Goal: Complete application form: Complete application form

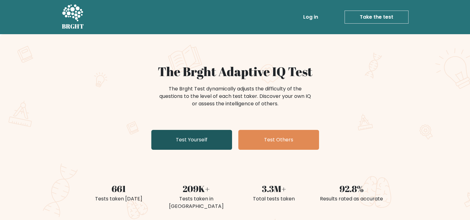
click at [192, 134] on link "Test Yourself" at bounding box center [191, 140] width 81 height 20
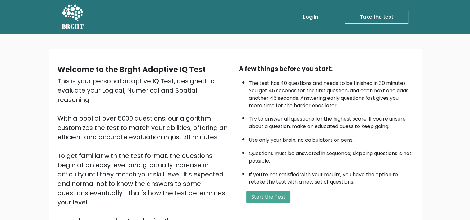
scroll to position [31, 0]
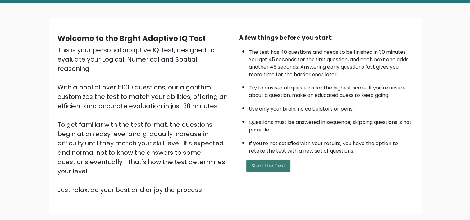
click at [282, 164] on button "Start the Test" at bounding box center [268, 166] width 44 height 12
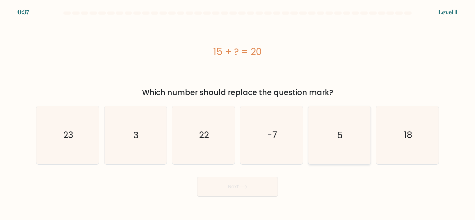
click at [358, 132] on icon "5" at bounding box center [339, 135] width 58 height 58
click at [238, 113] on input "e. 5" at bounding box center [237, 111] width 0 height 3
radio input "true"
click at [268, 186] on button "Next" at bounding box center [237, 187] width 81 height 20
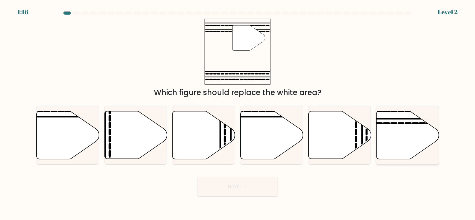
click at [402, 134] on icon at bounding box center [407, 135] width 62 height 48
click at [238, 113] on input "f." at bounding box center [237, 111] width 0 height 3
radio input "true"
click at [254, 194] on button "Next" at bounding box center [237, 187] width 81 height 20
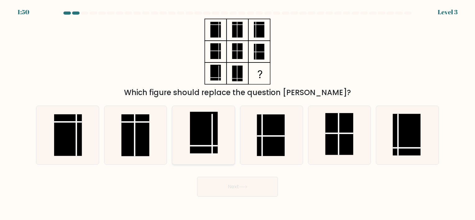
click at [199, 142] on rect at bounding box center [204, 133] width 28 height 42
click at [237, 113] on input "c." at bounding box center [237, 111] width 0 height 3
radio input "true"
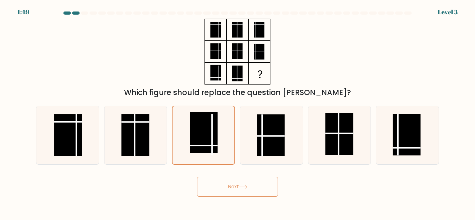
click at [261, 185] on button "Next" at bounding box center [237, 187] width 81 height 20
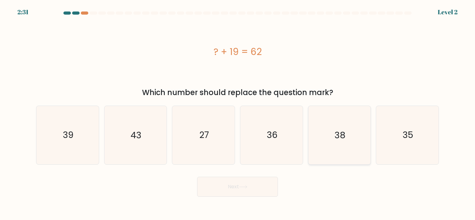
click at [343, 144] on icon "38" at bounding box center [339, 135] width 58 height 58
click at [238, 113] on input "e. 38" at bounding box center [237, 111] width 0 height 3
radio input "true"
click at [235, 184] on button "Next" at bounding box center [237, 187] width 81 height 20
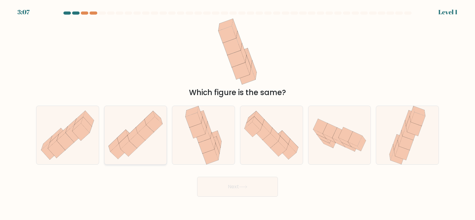
click at [127, 142] on icon at bounding box center [124, 142] width 10 height 14
click at [237, 113] on input "b." at bounding box center [237, 111] width 0 height 3
radio input "true"
click at [266, 195] on button "Next" at bounding box center [237, 187] width 81 height 20
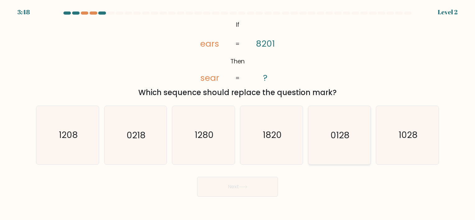
click at [345, 144] on icon "0128" at bounding box center [339, 135] width 58 height 58
click at [238, 113] on input "e. 0128" at bounding box center [237, 111] width 0 height 3
radio input "true"
drag, startPoint x: 254, startPoint y: 145, endPoint x: 252, endPoint y: 152, distance: 7.7
click at [254, 145] on icon "1820" at bounding box center [271, 135] width 58 height 58
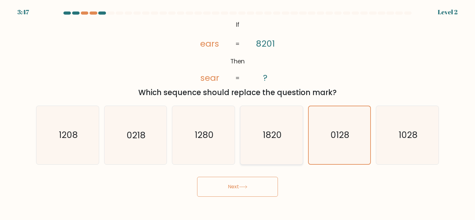
click at [238, 113] on input "d. 1820" at bounding box center [237, 111] width 0 height 3
radio input "true"
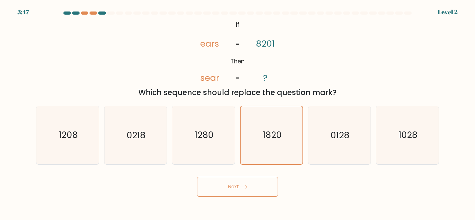
click at [271, 191] on button "Next" at bounding box center [237, 187] width 81 height 20
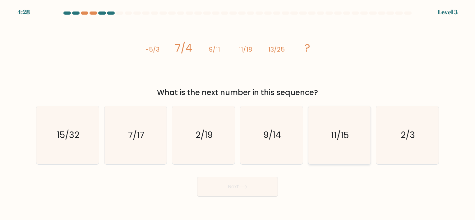
click at [333, 130] on text "11/15" at bounding box center [340, 135] width 18 height 12
click at [238, 113] on input "e. 11/15" at bounding box center [237, 111] width 0 height 3
radio input "true"
click at [265, 188] on button "Next" at bounding box center [237, 187] width 81 height 20
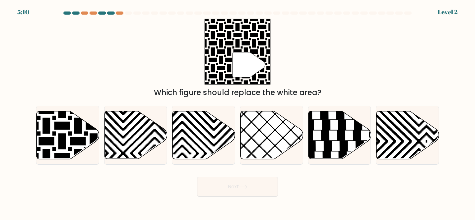
drag, startPoint x: 268, startPoint y: 188, endPoint x: 378, endPoint y: 190, distance: 109.1
click at [378, 190] on div "Next" at bounding box center [237, 184] width 410 height 25
click at [48, 125] on icon at bounding box center [47, 110] width 126 height 126
click at [237, 113] on input "a." at bounding box center [237, 111] width 0 height 3
radio input "true"
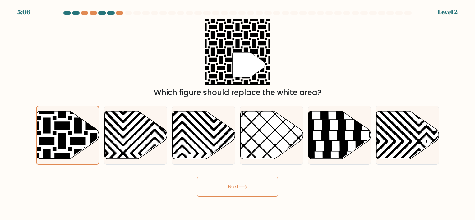
click at [222, 181] on button "Next" at bounding box center [237, 187] width 81 height 20
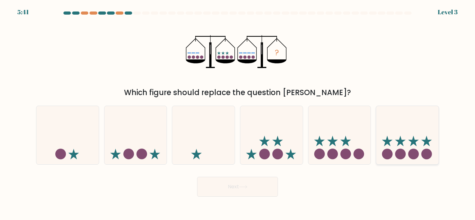
click at [417, 143] on icon at bounding box center [407, 135] width 62 height 52
click at [238, 113] on input "f." at bounding box center [237, 111] width 0 height 3
radio input "true"
click at [266, 187] on button "Next" at bounding box center [237, 187] width 81 height 20
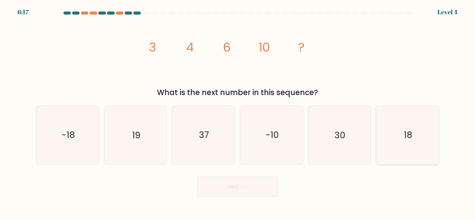
click at [431, 130] on icon "18" at bounding box center [407, 135] width 58 height 58
click at [238, 113] on input "f. 18" at bounding box center [237, 111] width 0 height 3
radio input "true"
click at [257, 187] on button "Next" at bounding box center [237, 187] width 81 height 20
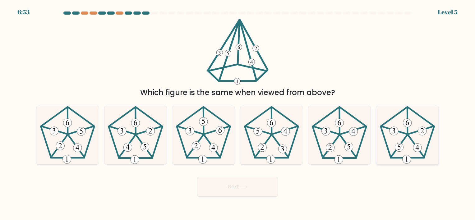
click at [414, 139] on icon at bounding box center [407, 135] width 58 height 58
click at [238, 113] on input "f." at bounding box center [237, 111] width 0 height 3
radio input "true"
click at [255, 188] on button "Next" at bounding box center [237, 187] width 81 height 20
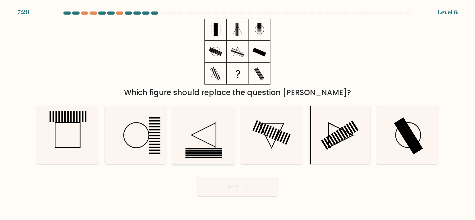
click at [218, 137] on icon at bounding box center [203, 135] width 58 height 58
click at [237, 113] on input "c." at bounding box center [237, 111] width 0 height 3
radio input "true"
click at [247, 189] on button "Next" at bounding box center [237, 187] width 81 height 20
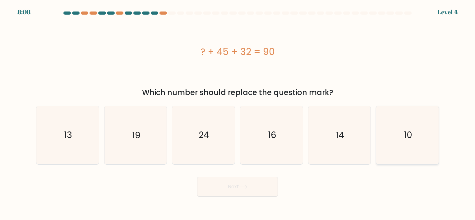
click at [424, 143] on icon "10" at bounding box center [407, 135] width 58 height 58
click at [238, 113] on input "f. 10" at bounding box center [237, 111] width 0 height 3
radio input "true"
click at [251, 188] on button "Next" at bounding box center [237, 187] width 81 height 20
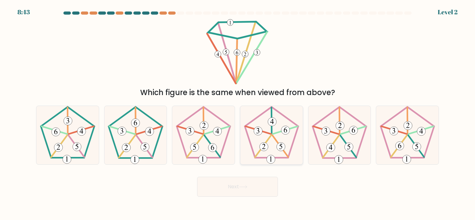
click at [277, 141] on icon at bounding box center [271, 135] width 58 height 58
click at [238, 113] on input "d." at bounding box center [237, 111] width 0 height 3
radio input "true"
click at [248, 191] on button "Next" at bounding box center [237, 187] width 81 height 20
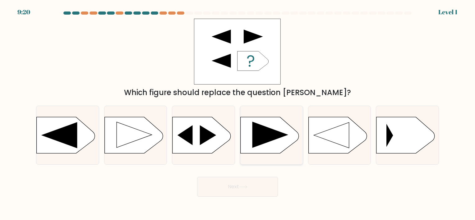
click at [277, 138] on icon at bounding box center [270, 135] width 36 height 26
click at [238, 113] on input "d." at bounding box center [237, 111] width 0 height 3
radio input "true"
click at [258, 191] on button "Next" at bounding box center [237, 187] width 81 height 20
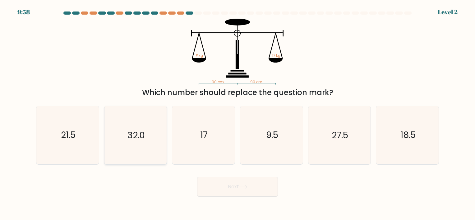
click at [138, 145] on icon "32.0" at bounding box center [135, 135] width 58 height 58
click at [237, 113] on input "b. 32.0" at bounding box center [237, 111] width 0 height 3
radio input "true"
click at [222, 154] on icon "17" at bounding box center [203, 135] width 58 height 58
click at [237, 113] on input "c. 17" at bounding box center [237, 111] width 0 height 3
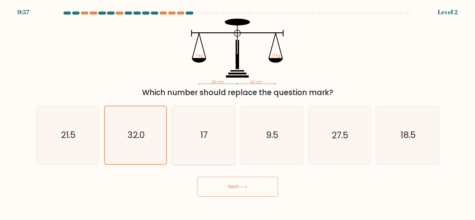
radio input "true"
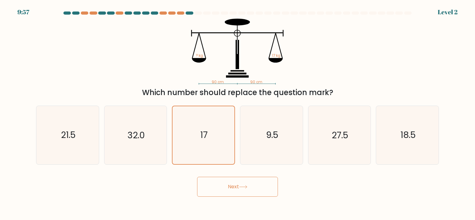
click at [242, 184] on button "Next" at bounding box center [237, 187] width 81 height 20
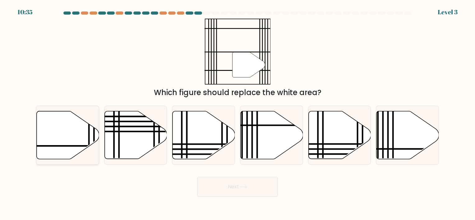
click at [80, 136] on icon at bounding box center [68, 135] width 62 height 48
click at [237, 113] on input "a." at bounding box center [237, 111] width 0 height 3
radio input "true"
click at [260, 189] on button "Next" at bounding box center [237, 187] width 81 height 20
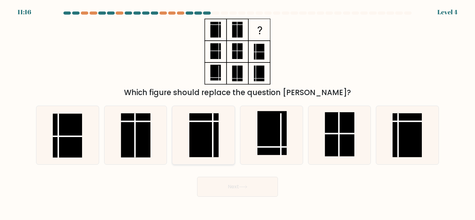
click at [215, 139] on rect at bounding box center [203, 135] width 29 height 44
click at [237, 113] on input "c." at bounding box center [237, 111] width 0 height 3
radio input "true"
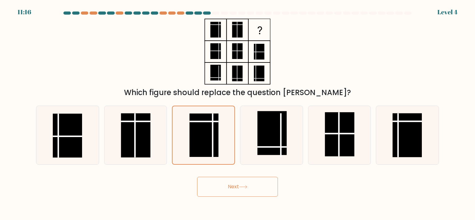
click at [263, 193] on button "Next" at bounding box center [237, 187] width 81 height 20
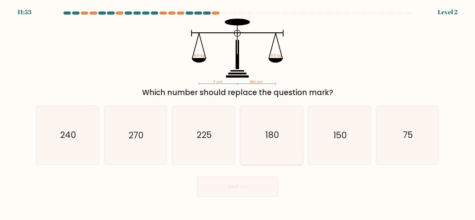
click at [263, 144] on icon "180" at bounding box center [271, 135] width 58 height 58
click at [238, 113] on input "d. 180" at bounding box center [237, 111] width 0 height 3
radio input "true"
click at [256, 186] on button "Next" at bounding box center [237, 187] width 81 height 20
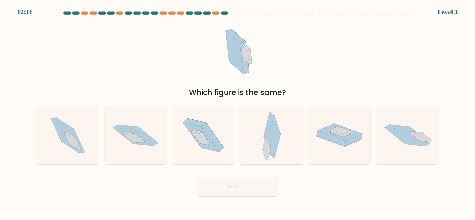
click at [272, 132] on icon at bounding box center [274, 137] width 12 height 42
click at [238, 113] on input "d." at bounding box center [237, 111] width 0 height 3
radio input "true"
click at [259, 190] on button "Next" at bounding box center [237, 187] width 81 height 20
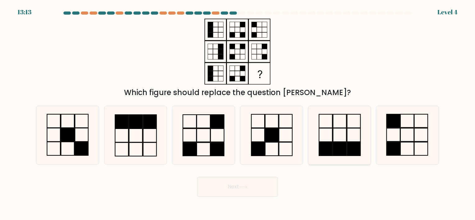
drag, startPoint x: 346, startPoint y: 140, endPoint x: 331, endPoint y: 149, distance: 17.7
click at [346, 140] on rect at bounding box center [339, 135] width 13 height 14
click at [238, 113] on input "e." at bounding box center [237, 111] width 0 height 3
radio input "true"
click at [253, 183] on button "Next" at bounding box center [237, 187] width 81 height 20
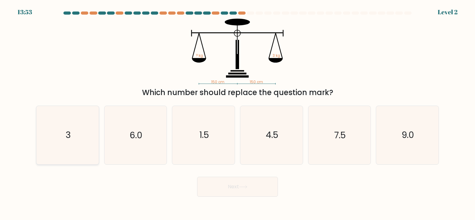
click at [60, 141] on icon "3" at bounding box center [68, 135] width 58 height 58
click at [237, 113] on input "a. 3" at bounding box center [237, 111] width 0 height 3
radio input "true"
click at [247, 187] on icon at bounding box center [243, 186] width 8 height 3
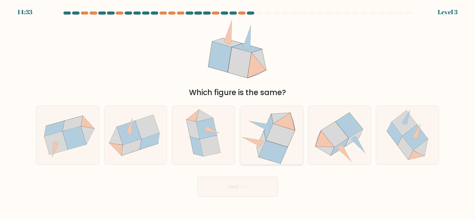
click at [286, 141] on icon at bounding box center [280, 135] width 29 height 23
click at [238, 113] on input "d." at bounding box center [237, 111] width 0 height 3
radio input "true"
click at [262, 188] on button "Next" at bounding box center [237, 187] width 81 height 20
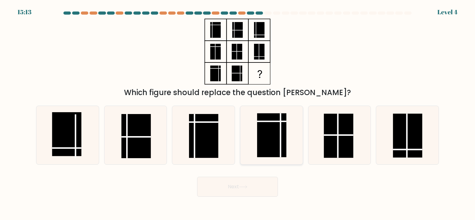
click at [280, 136] on line at bounding box center [280, 135] width 0 height 44
click at [238, 113] on input "d." at bounding box center [237, 111] width 0 height 3
radio input "true"
click at [267, 187] on button "Next" at bounding box center [237, 187] width 81 height 20
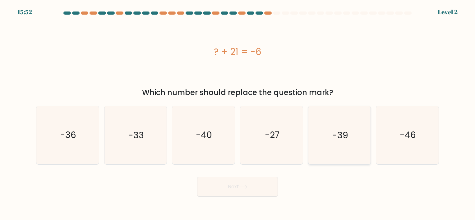
click at [342, 144] on icon "-39" at bounding box center [339, 135] width 58 height 58
click at [238, 113] on input "e. -39" at bounding box center [237, 111] width 0 height 3
radio input "true"
click at [277, 179] on button "Next" at bounding box center [237, 187] width 81 height 20
click at [270, 187] on button "Next" at bounding box center [237, 187] width 81 height 20
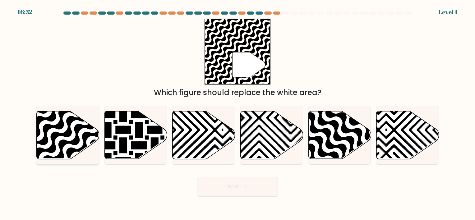
click at [68, 135] on icon at bounding box center [47, 110] width 126 height 126
click at [237, 113] on input "a." at bounding box center [237, 111] width 0 height 3
radio input "true"
click at [242, 203] on body "16:31 Level 1" at bounding box center [237, 110] width 475 height 220
click at [259, 179] on button "Next" at bounding box center [237, 187] width 81 height 20
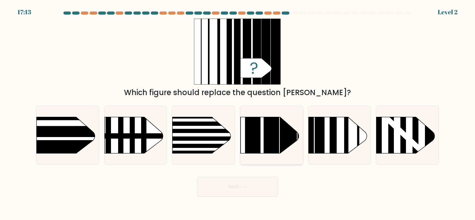
click at [271, 143] on rect at bounding box center [272, 104] width 16 height 124
click at [238, 113] on input "d." at bounding box center [237, 111] width 0 height 3
radio input "true"
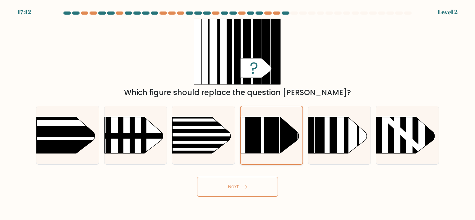
click at [272, 144] on rect at bounding box center [271, 104] width 15 height 123
click at [238, 113] on input "d." at bounding box center [237, 111] width 0 height 3
click at [267, 149] on rect at bounding box center [271, 104] width 15 height 123
click at [238, 113] on input "d." at bounding box center [237, 111] width 0 height 3
click at [255, 194] on button "Next" at bounding box center [237, 187] width 81 height 20
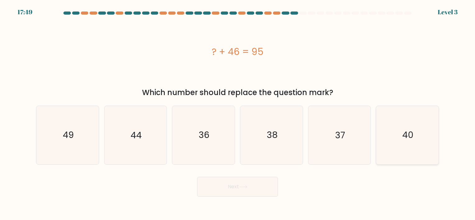
click at [390, 136] on icon "40" at bounding box center [407, 135] width 58 height 58
click at [238, 113] on input "f. 40" at bounding box center [237, 111] width 0 height 3
radio input "true"
click at [75, 139] on icon "49" at bounding box center [68, 135] width 58 height 58
click at [237, 113] on input "a. 49" at bounding box center [237, 111] width 0 height 3
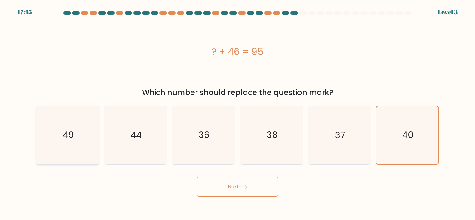
radio input "true"
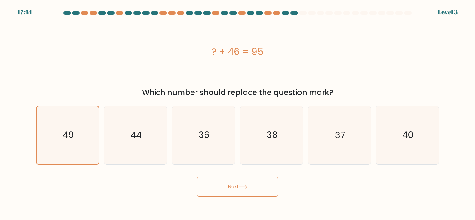
click at [232, 184] on button "Next" at bounding box center [237, 187] width 81 height 20
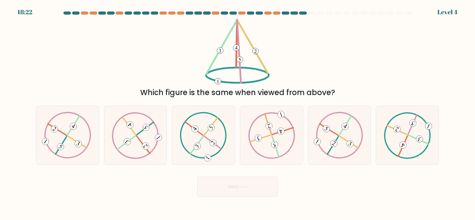
click at [457, 119] on form at bounding box center [237, 103] width 475 height 185
click at [417, 134] on icon at bounding box center [407, 135] width 47 height 47
click at [238, 113] on input "f." at bounding box center [237, 111] width 0 height 3
radio input "true"
click at [254, 190] on button "Next" at bounding box center [237, 187] width 81 height 20
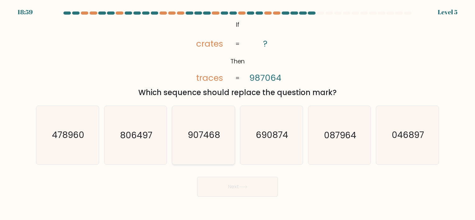
click at [215, 146] on icon "907468" at bounding box center [203, 135] width 58 height 58
click at [237, 113] on input "c. 907468" at bounding box center [237, 111] width 0 height 3
radio input "true"
click at [267, 187] on button "Next" at bounding box center [237, 187] width 81 height 20
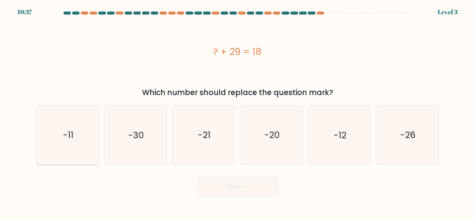
click at [57, 145] on icon "-11" at bounding box center [68, 135] width 58 height 58
click at [237, 113] on input "a. -11" at bounding box center [237, 111] width 0 height 3
radio input "true"
drag, startPoint x: 268, startPoint y: 142, endPoint x: 271, endPoint y: 141, distance: 3.5
click at [268, 142] on icon "-20" at bounding box center [271, 135] width 58 height 58
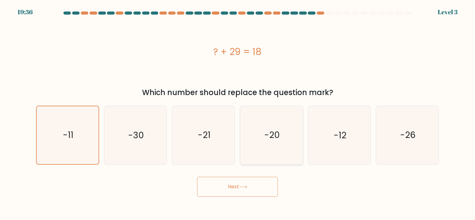
click at [238, 113] on input "d. -20" at bounding box center [237, 111] width 0 height 3
radio input "true"
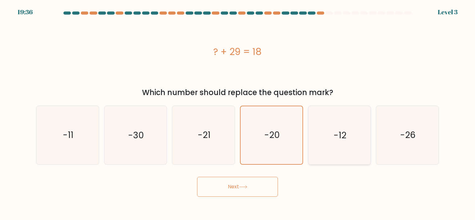
click at [321, 141] on icon "-12" at bounding box center [339, 135] width 58 height 58
click at [238, 113] on input "e. -12" at bounding box center [237, 111] width 0 height 3
radio input "true"
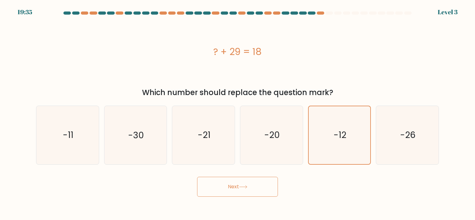
click at [244, 192] on button "Next" at bounding box center [237, 187] width 81 height 20
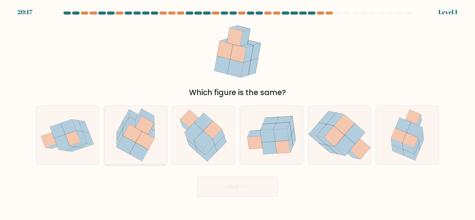
click at [142, 143] on icon at bounding box center [145, 140] width 19 height 18
click at [237, 113] on input "b." at bounding box center [237, 111] width 0 height 3
radio input "true"
click at [253, 185] on button "Next" at bounding box center [237, 187] width 81 height 20
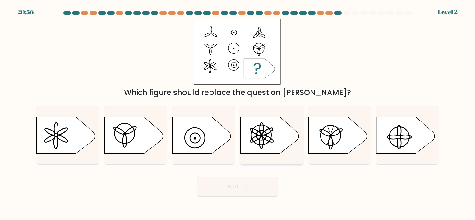
click at [272, 141] on icon at bounding box center [269, 135] width 58 height 36
click at [238, 113] on input "d." at bounding box center [237, 111] width 0 height 3
radio input "true"
click at [251, 185] on button "Next" at bounding box center [237, 187] width 81 height 20
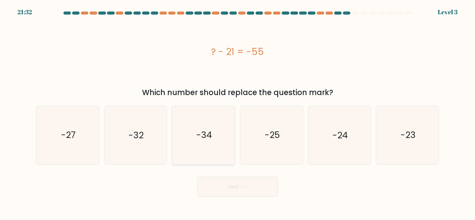
click at [189, 150] on icon "-34" at bounding box center [203, 135] width 58 height 58
click at [237, 113] on input "c. -34" at bounding box center [237, 111] width 0 height 3
radio input "true"
click at [257, 185] on button "Next" at bounding box center [237, 187] width 81 height 20
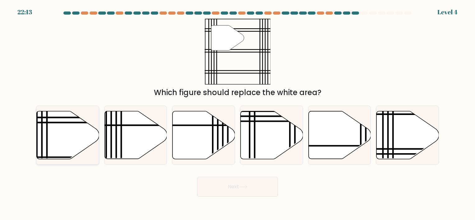
click at [66, 138] on icon at bounding box center [68, 135] width 62 height 48
click at [237, 113] on input "a." at bounding box center [237, 111] width 0 height 3
radio input "true"
click at [225, 192] on button "Next" at bounding box center [237, 187] width 81 height 20
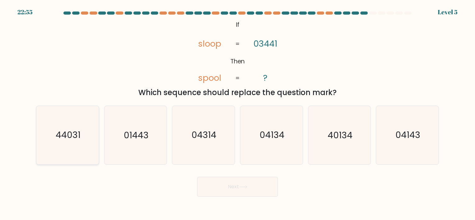
click at [90, 125] on icon "44031" at bounding box center [68, 135] width 58 height 58
click at [237, 113] on input "a. 44031" at bounding box center [237, 111] width 0 height 3
radio input "true"
click at [237, 182] on button "Next" at bounding box center [237, 187] width 81 height 20
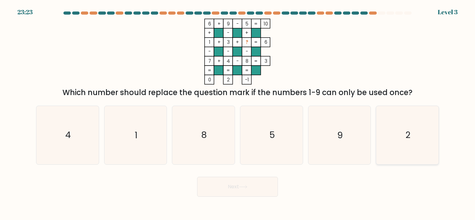
click at [407, 144] on icon "2" at bounding box center [407, 135] width 58 height 58
click at [238, 113] on input "f. 2" at bounding box center [237, 111] width 0 height 3
radio input "true"
drag, startPoint x: 259, startPoint y: 184, endPoint x: 265, endPoint y: 181, distance: 6.3
click at [259, 184] on button "Next" at bounding box center [237, 187] width 81 height 20
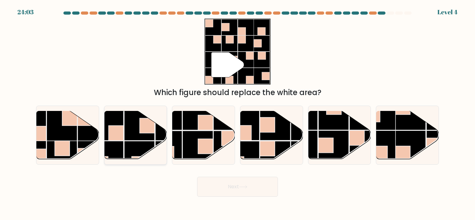
click at [125, 145] on rect at bounding box center [139, 156] width 30 height 30
click at [237, 113] on input "b." at bounding box center [237, 111] width 0 height 3
radio input "true"
click at [238, 190] on button "Next" at bounding box center [237, 187] width 81 height 20
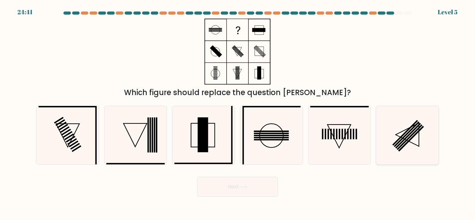
click at [406, 132] on icon at bounding box center [407, 135] width 58 height 58
click at [238, 113] on input "f." at bounding box center [237, 111] width 0 height 3
radio input "true"
click at [229, 199] on body "24:40 Level 5" at bounding box center [237, 110] width 475 height 220
click at [88, 124] on icon at bounding box center [68, 135] width 58 height 58
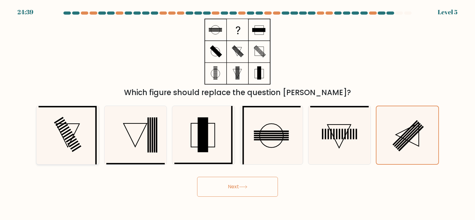
click at [237, 113] on input "a." at bounding box center [237, 111] width 0 height 3
radio input "true"
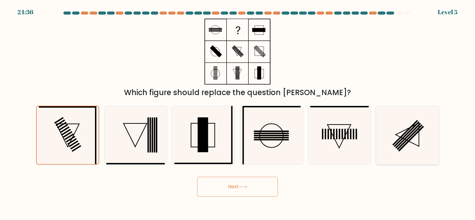
click at [398, 118] on icon at bounding box center [407, 135] width 58 height 58
click at [238, 113] on input "f." at bounding box center [237, 111] width 0 height 3
radio input "true"
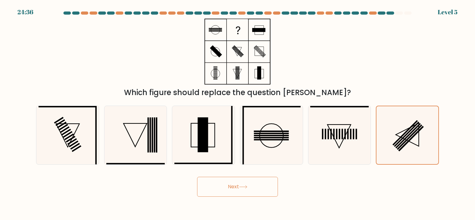
click at [261, 185] on button "Next" at bounding box center [237, 187] width 81 height 20
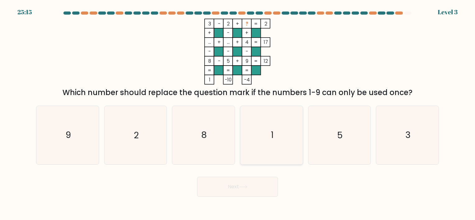
click at [268, 143] on icon "1" at bounding box center [271, 135] width 58 height 58
click at [238, 113] on input "d. 1" at bounding box center [237, 111] width 0 height 3
radio input "true"
click at [254, 192] on button "Next" at bounding box center [237, 187] width 81 height 20
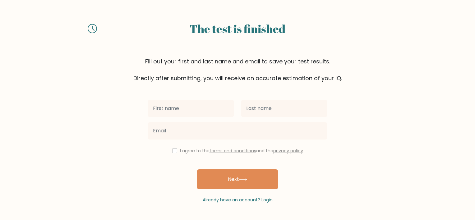
click at [191, 107] on input "text" at bounding box center [191, 108] width 86 height 17
drag, startPoint x: 194, startPoint y: 108, endPoint x: 176, endPoint y: 111, distance: 17.9
click at [176, 111] on input "Mark Anjo Besas" at bounding box center [191, 108] width 86 height 17
type input "Mark Anjo"
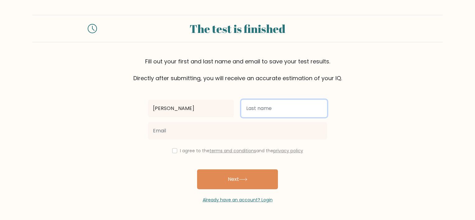
click at [259, 108] on input "text" at bounding box center [284, 108] width 86 height 17
type input "Besas"
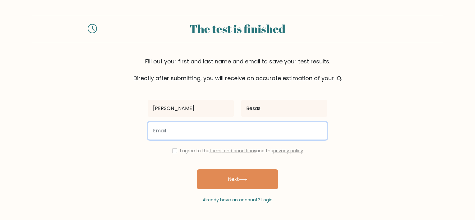
click at [265, 124] on input "email" at bounding box center [237, 130] width 179 height 17
type input "markanjo41@gmail.com"
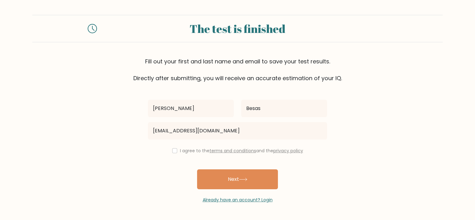
click at [174, 150] on div "I agree to the terms and conditions and the privacy policy" at bounding box center [237, 150] width 186 height 7
click at [172, 150] on input "checkbox" at bounding box center [174, 150] width 5 height 5
checkbox input "true"
click at [221, 178] on button "Next" at bounding box center [237, 179] width 81 height 20
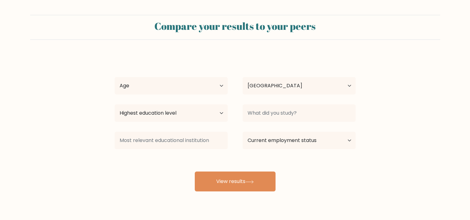
select select "PH"
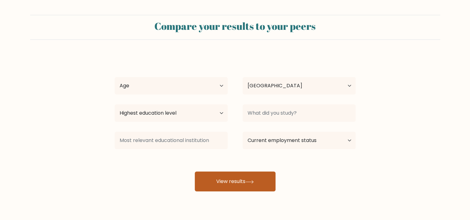
click at [260, 176] on button "View results" at bounding box center [235, 182] width 81 height 20
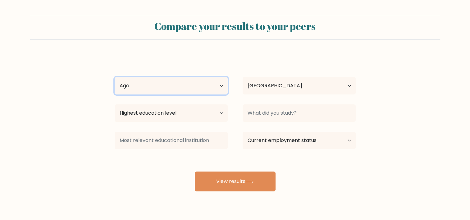
click at [205, 87] on select "Age Under 18 years old 18-24 years old 25-34 years old 35-44 years old 45-54 ye…" at bounding box center [171, 85] width 113 height 17
select select "18_24"
click at [115, 77] on select "Age Under 18 years old 18-24 years old 25-34 years old 35-44 years old 45-54 ye…" at bounding box center [171, 85] width 113 height 17
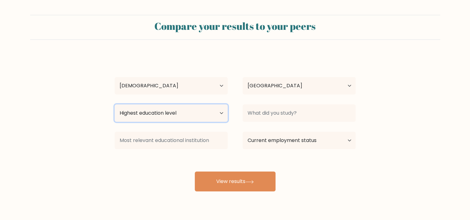
click at [172, 110] on select "Highest education level No schooling Primary Lower Secondary Upper Secondary Oc…" at bounding box center [171, 112] width 113 height 17
select select "bachelors_degree"
click at [115, 104] on select "Highest education level No schooling Primary Lower Secondary Upper Secondary Oc…" at bounding box center [171, 112] width 113 height 17
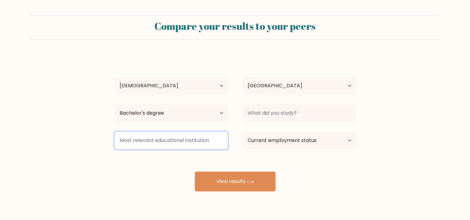
click at [166, 144] on input at bounding box center [171, 140] width 113 height 17
type input "c"
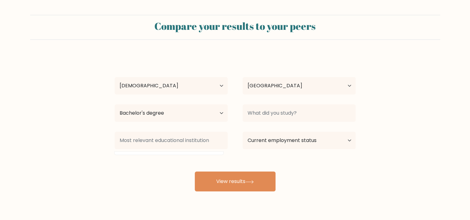
click at [425, 71] on form "Compare your results to your peers Mark Anjo Besas Age Under 18 years old 18-24…" at bounding box center [235, 103] width 470 height 176
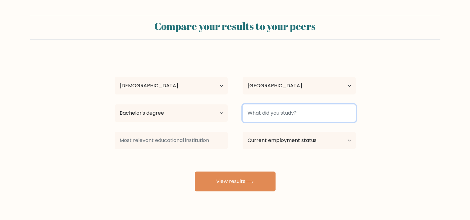
click at [295, 117] on input at bounding box center [299, 112] width 113 height 17
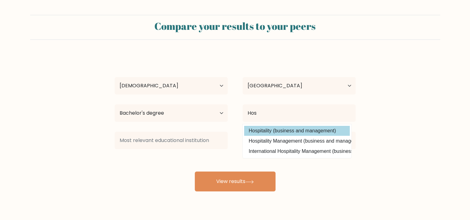
click at [306, 133] on div "Mark Anjo Besas Age Under 18 years old 18-24 years old 25-34 years old 35-44 ye…" at bounding box center [235, 123] width 249 height 137
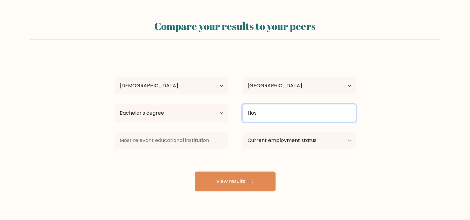
click at [305, 107] on input "Hos" at bounding box center [299, 112] width 113 height 17
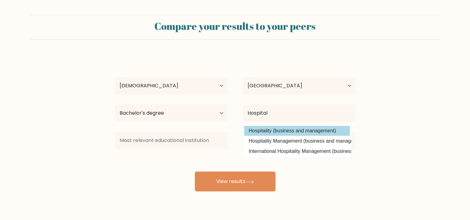
click at [306, 133] on div "Mark Anjo Besas Age Under 18 years old 18-24 years old 25-34 years old 35-44 ye…" at bounding box center [235, 123] width 249 height 137
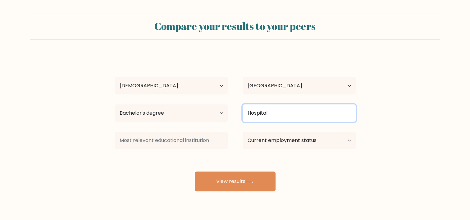
click at [285, 111] on input "Hospital" at bounding box center [299, 112] width 113 height 17
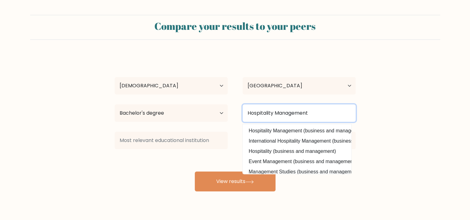
type input "Hospitality Management"
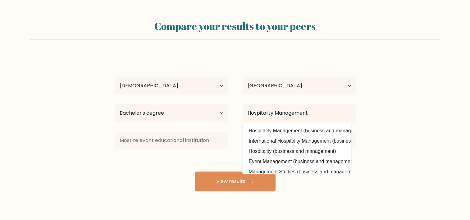
click at [164, 159] on div "Mark Anjo Besas Age Under 18 years old 18-24 years old 25-34 years old 35-44 ye…" at bounding box center [235, 123] width 249 height 137
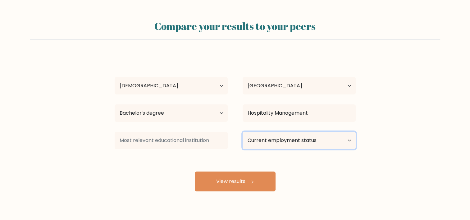
click at [271, 138] on select "Current employment status Employed Student Retired Other / prefer not to answer" at bounding box center [299, 140] width 113 height 17
click at [243, 132] on select "Current employment status Employed Student Retired Other / prefer not to answer" at bounding box center [299, 140] width 113 height 17
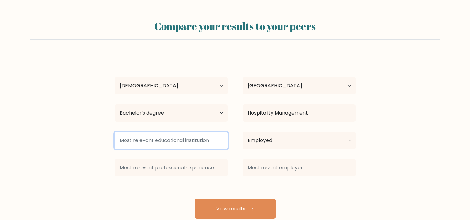
click at [194, 141] on input at bounding box center [171, 140] width 113 height 17
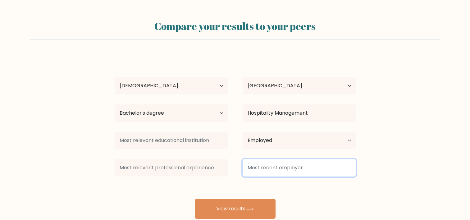
click at [317, 164] on input at bounding box center [299, 167] width 113 height 17
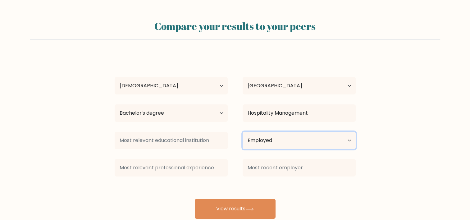
click at [343, 140] on select "Current employment status Employed Student Retired Other / prefer not to answer" at bounding box center [299, 140] width 113 height 17
select select "other"
click at [243, 132] on select "Current employment status Employed Student Retired Other / prefer not to answer" at bounding box center [299, 140] width 113 height 17
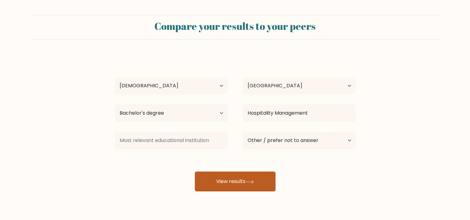
click at [235, 178] on button "View results" at bounding box center [235, 182] width 81 height 20
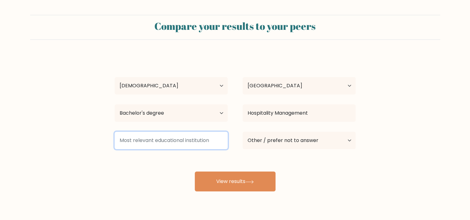
click at [174, 146] on input at bounding box center [171, 140] width 113 height 17
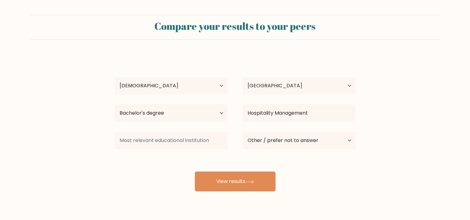
click at [175, 161] on div "Mark Anjo Besas Age Under 18 years old 18-24 years old 25-34 years old 35-44 ye…" at bounding box center [235, 123] width 249 height 137
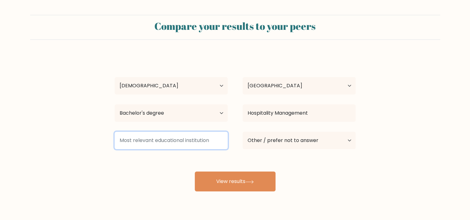
click at [162, 134] on input at bounding box center [171, 140] width 113 height 17
type input "s"
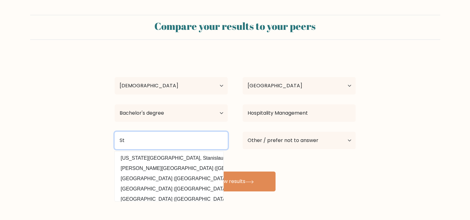
type input "S"
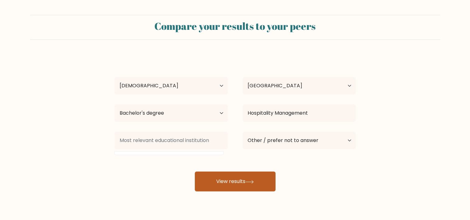
click at [220, 180] on button "View results" at bounding box center [235, 182] width 81 height 20
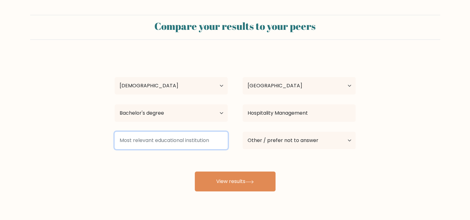
click at [188, 138] on input at bounding box center [171, 140] width 113 height 17
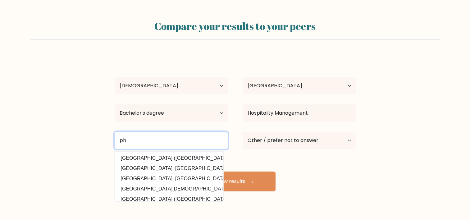
type input "p"
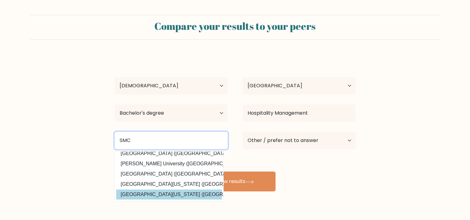
scroll to position [16, 0]
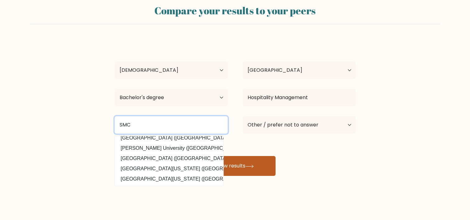
type input "SMC"
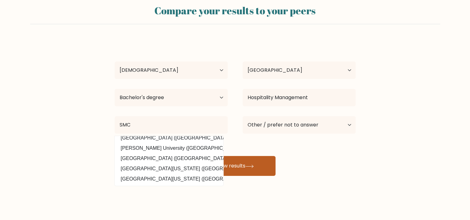
click at [272, 163] on div "Mark Anjo Besas Age Under 18 years old 18-24 years old 25-34 years old 35-44 ye…" at bounding box center [235, 107] width 249 height 137
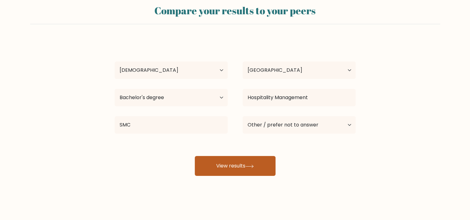
click at [267, 163] on button "View results" at bounding box center [235, 166] width 81 height 20
